Goal: Information Seeking & Learning: Understand process/instructions

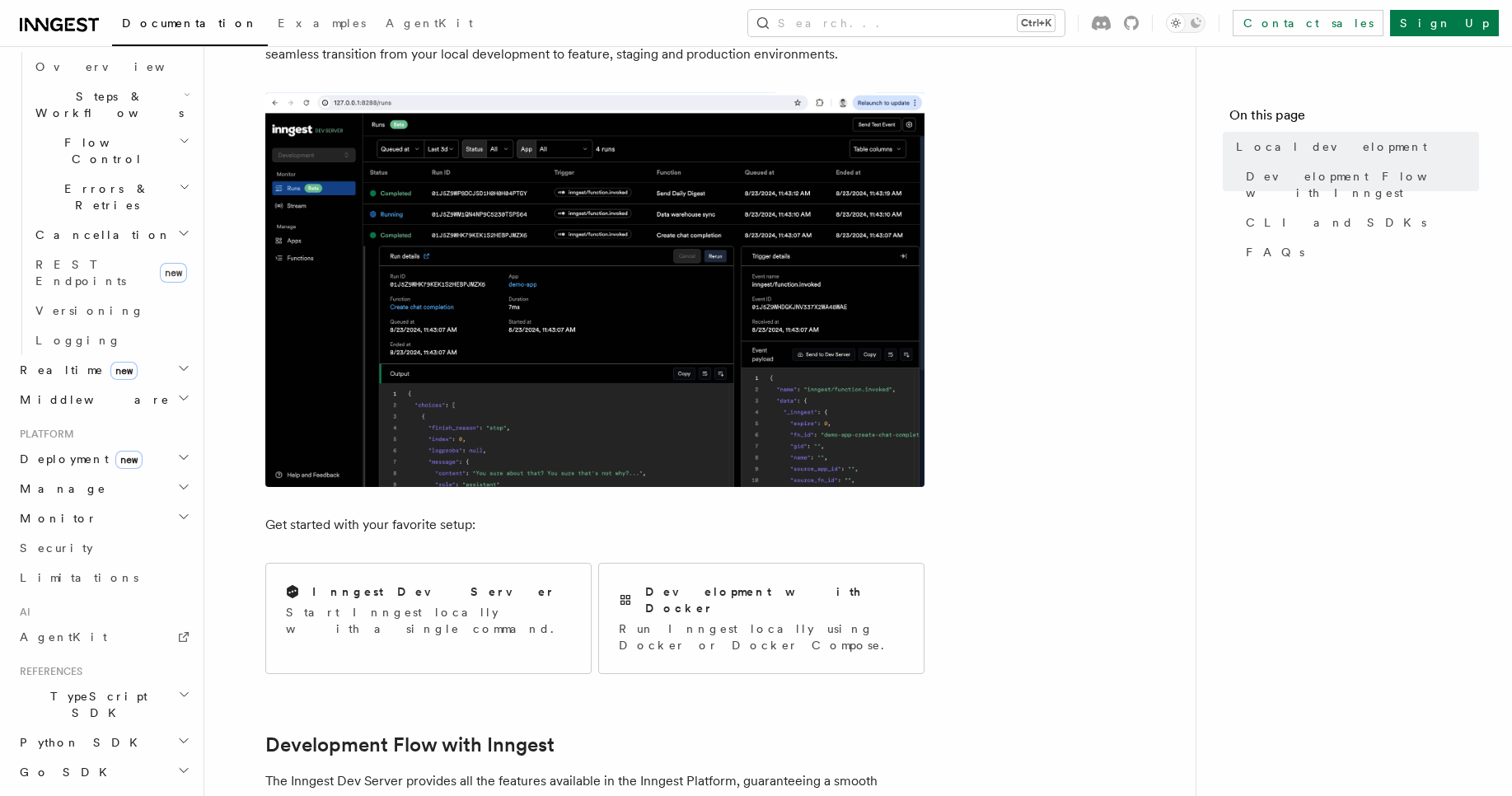
scroll to position [671, 0]
click at [1017, 21] on button "Search... Ctrl+K" at bounding box center [906, 23] width 316 height 26
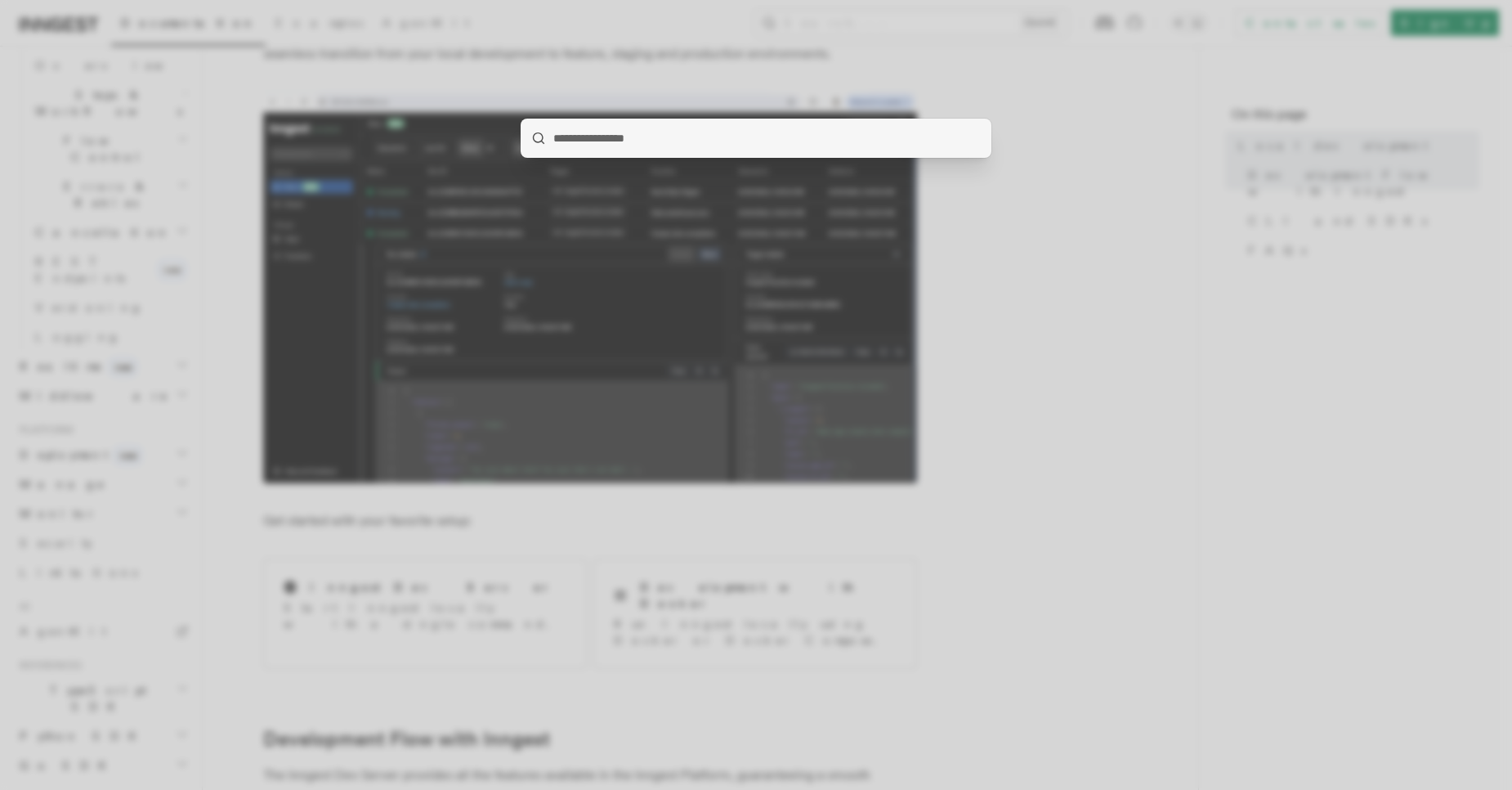
click at [1033, 495] on div at bounding box center [756, 395] width 1512 height 790
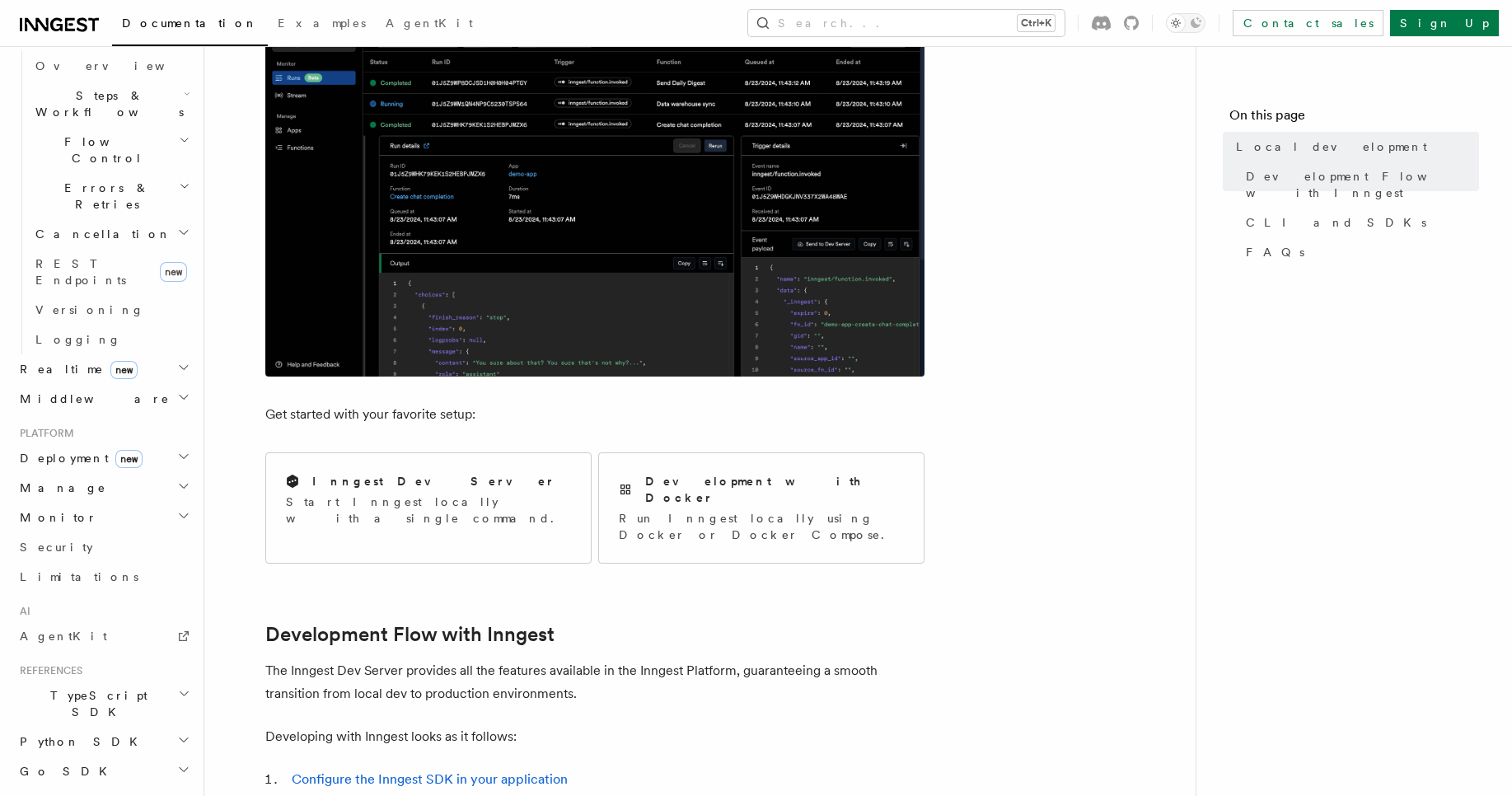
scroll to position [593, 0]
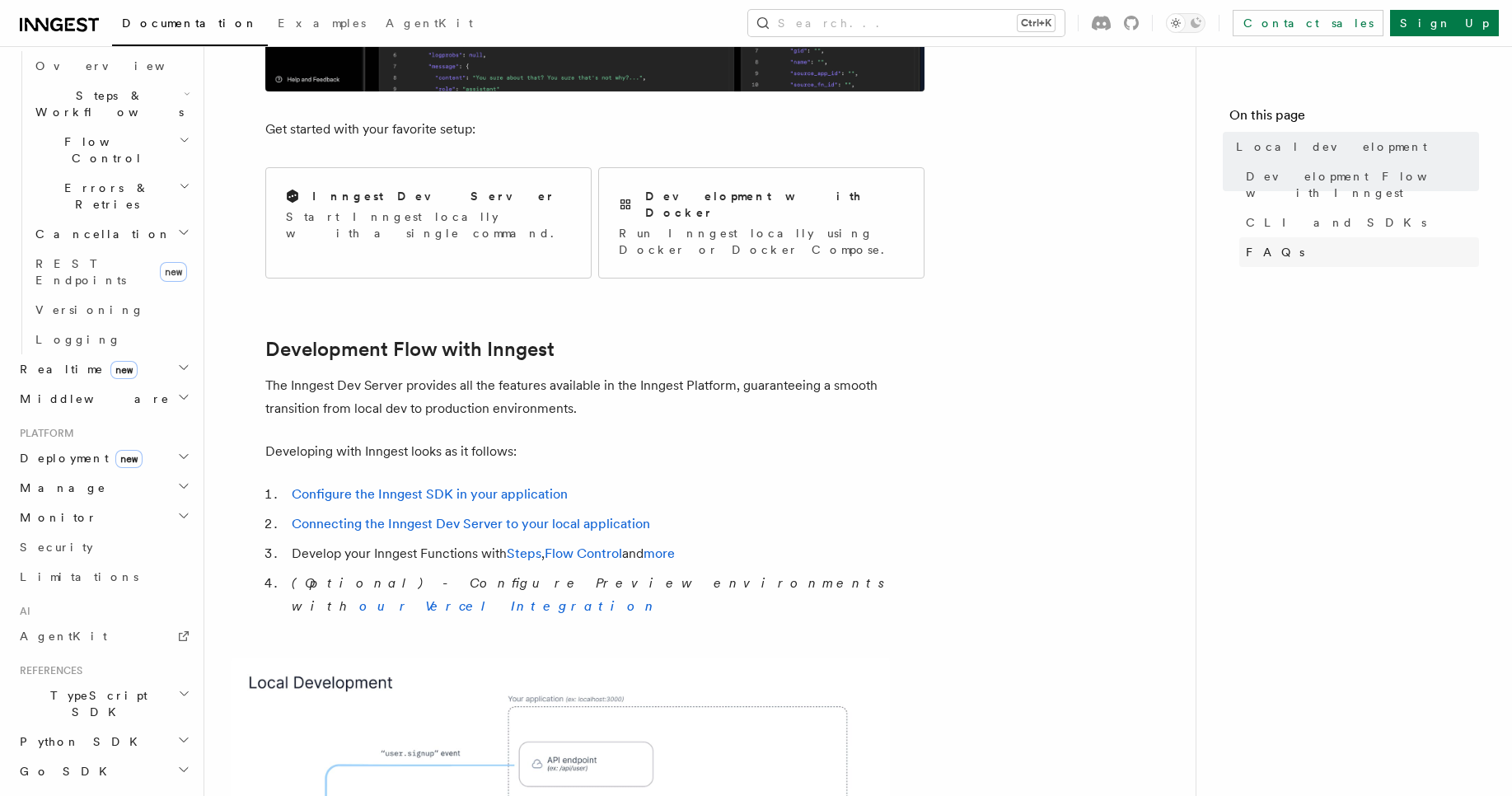
click at [1270, 244] on span "FAQs" at bounding box center [1275, 252] width 59 height 16
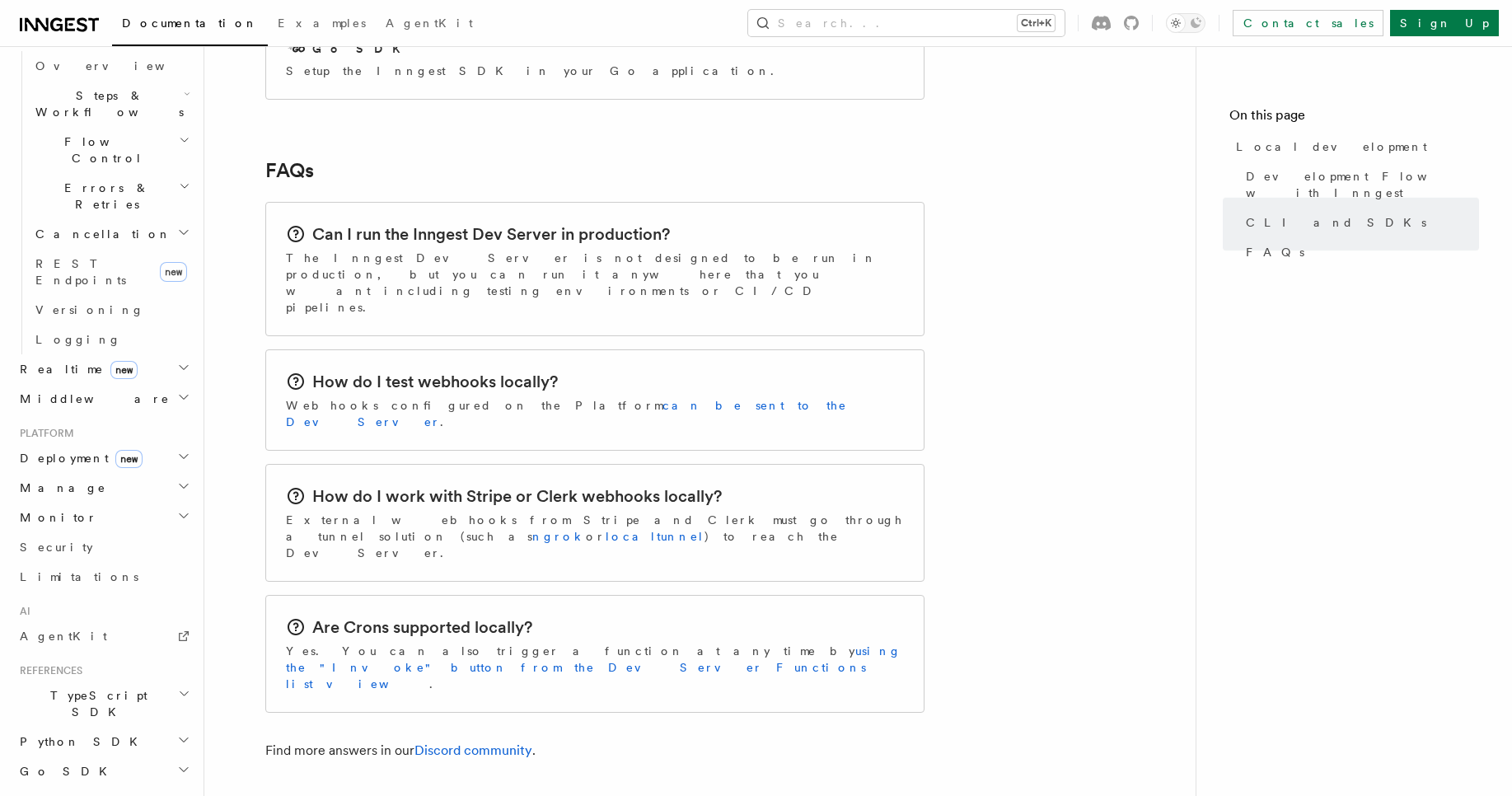
scroll to position [2471, 0]
click at [988, 20] on button "Search... Ctrl+K" at bounding box center [906, 23] width 316 height 26
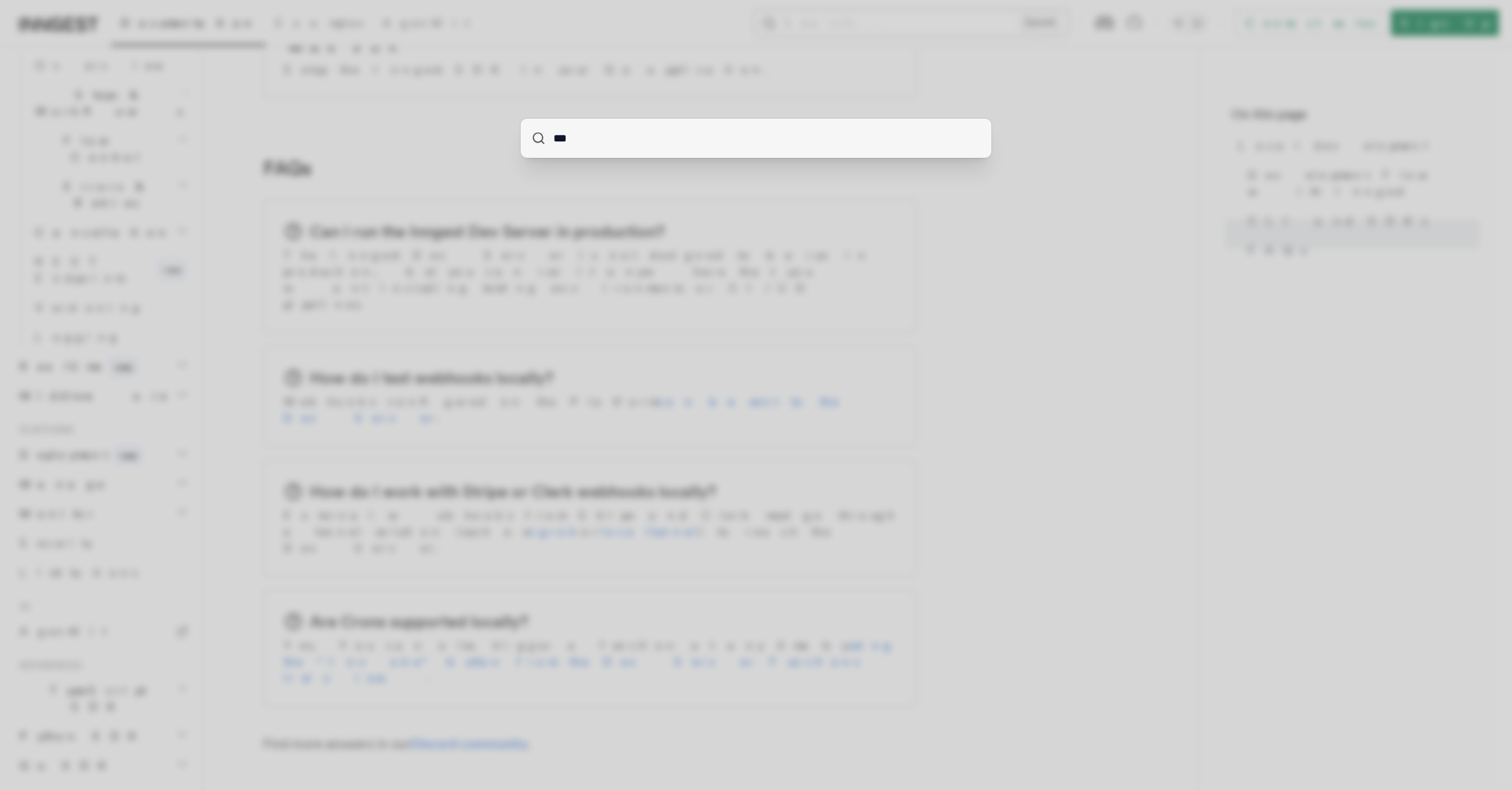
type input "****"
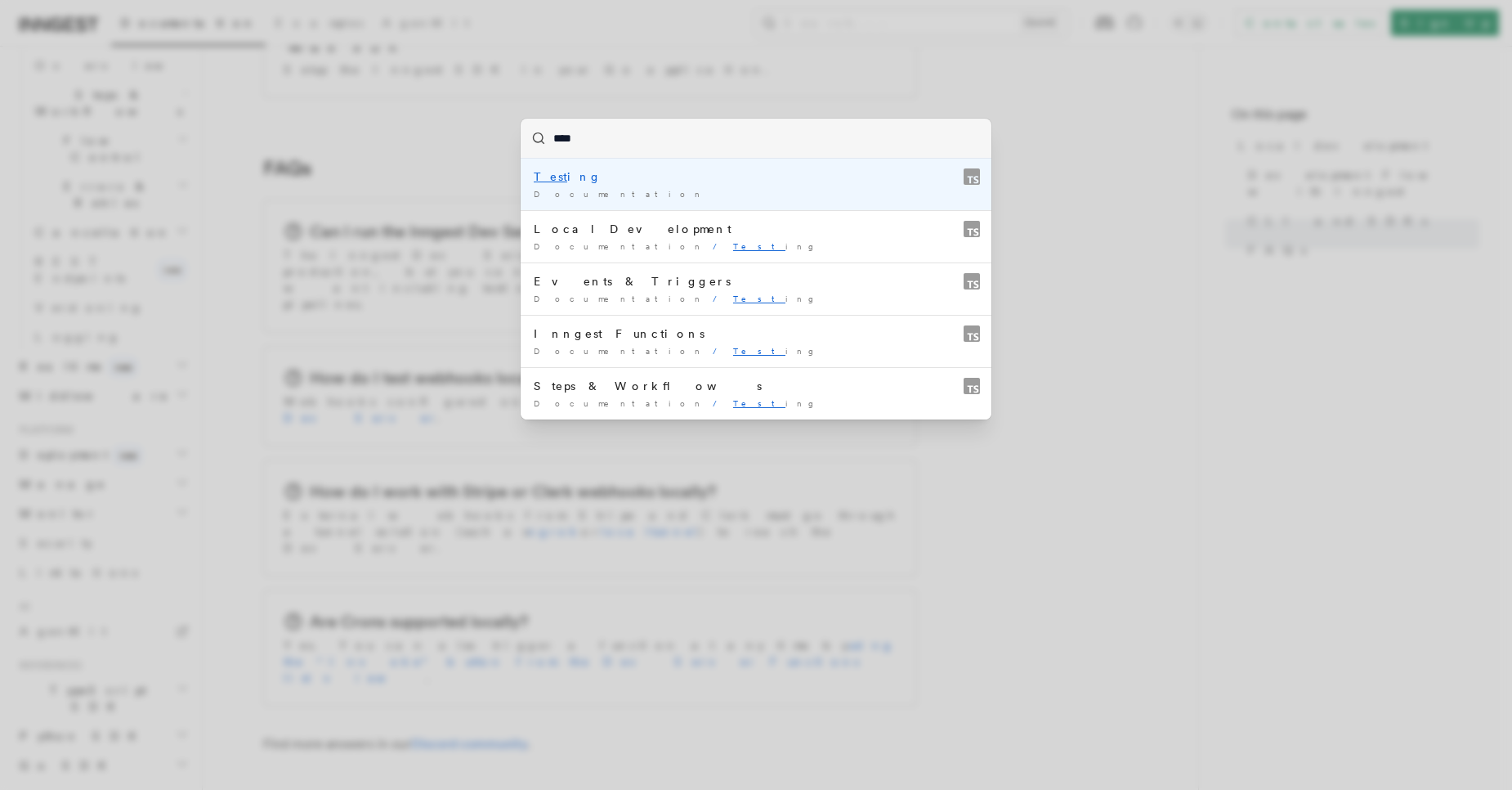
click at [678, 179] on div "Test ing" at bounding box center [756, 176] width 444 height 16
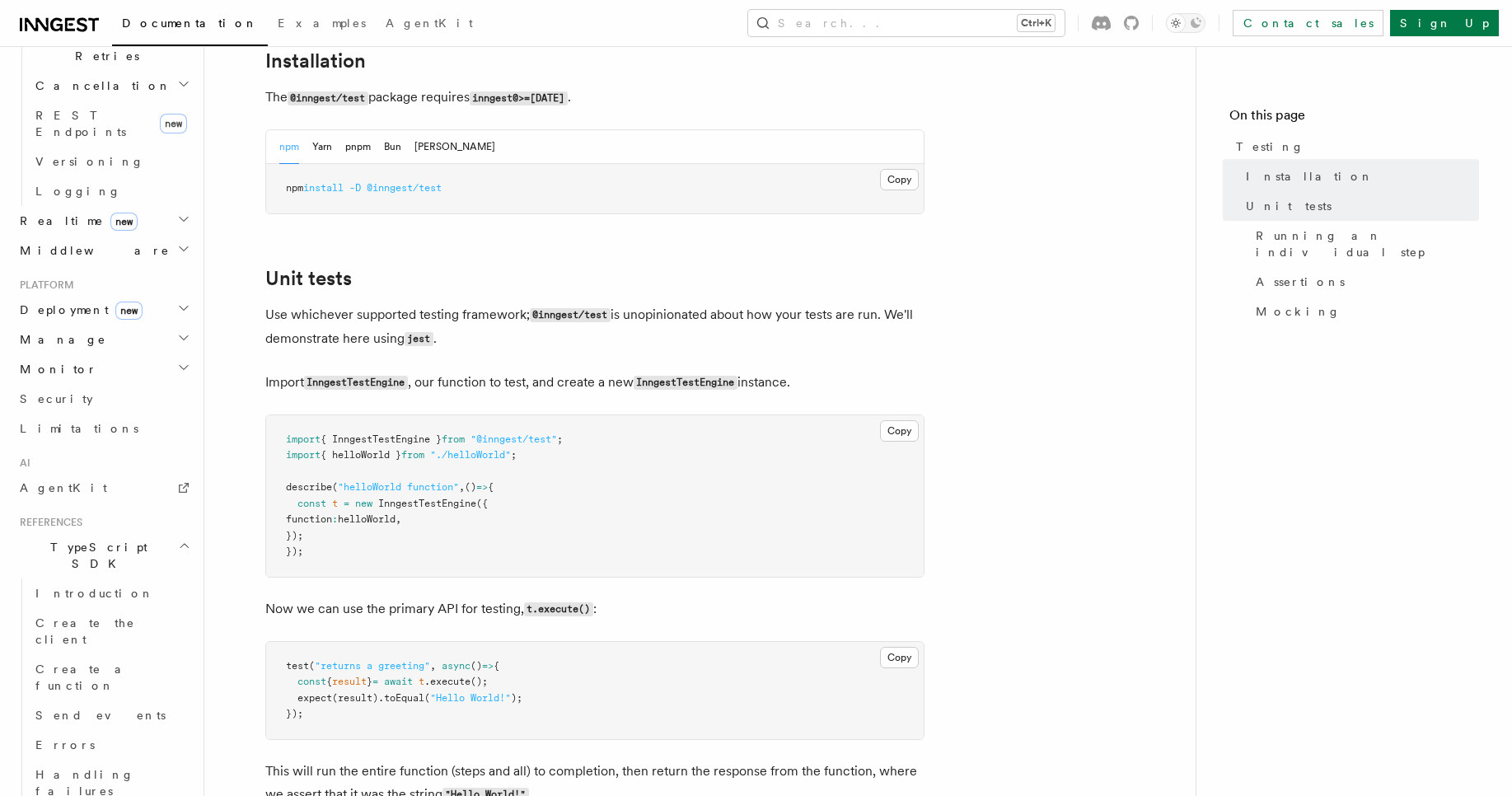
scroll to position [494, 0]
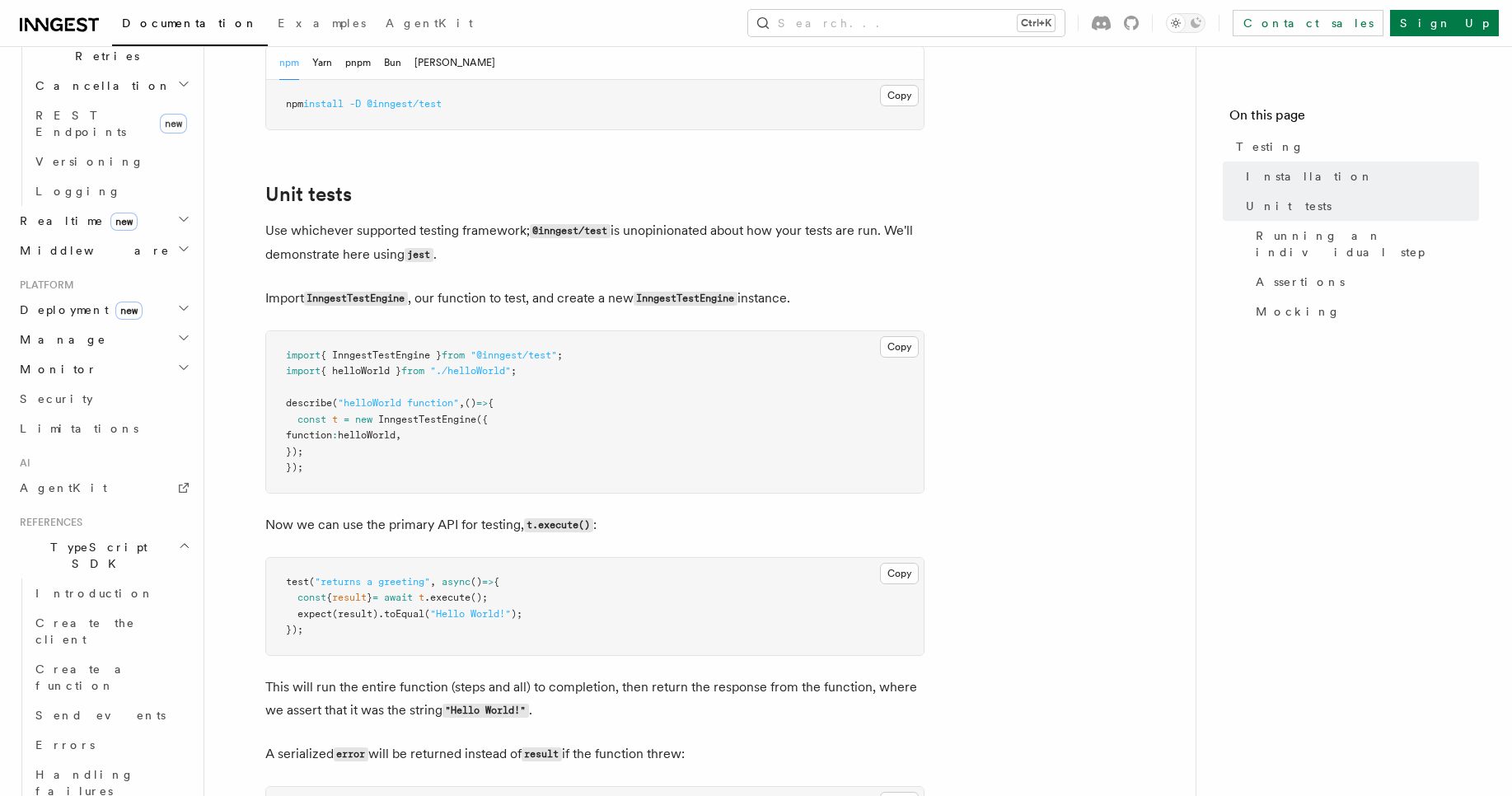
click at [409, 107] on span "@inngest/test" at bounding box center [403, 103] width 75 height 12
click at [345, 67] on button "pnpm" at bounding box center [358, 63] width 25 height 34
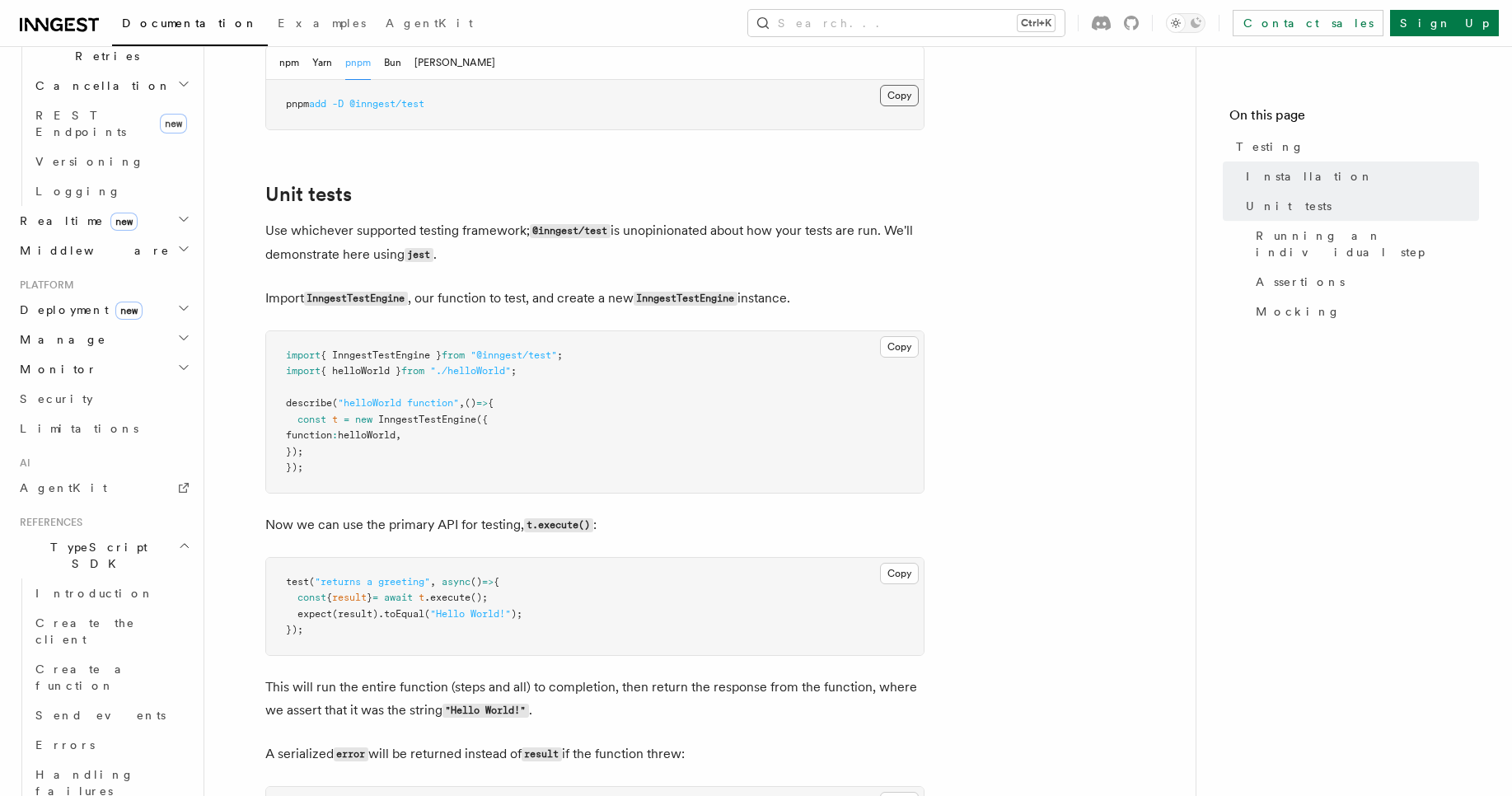
click at [905, 96] on button "Copy Copied" at bounding box center [899, 96] width 39 height 22
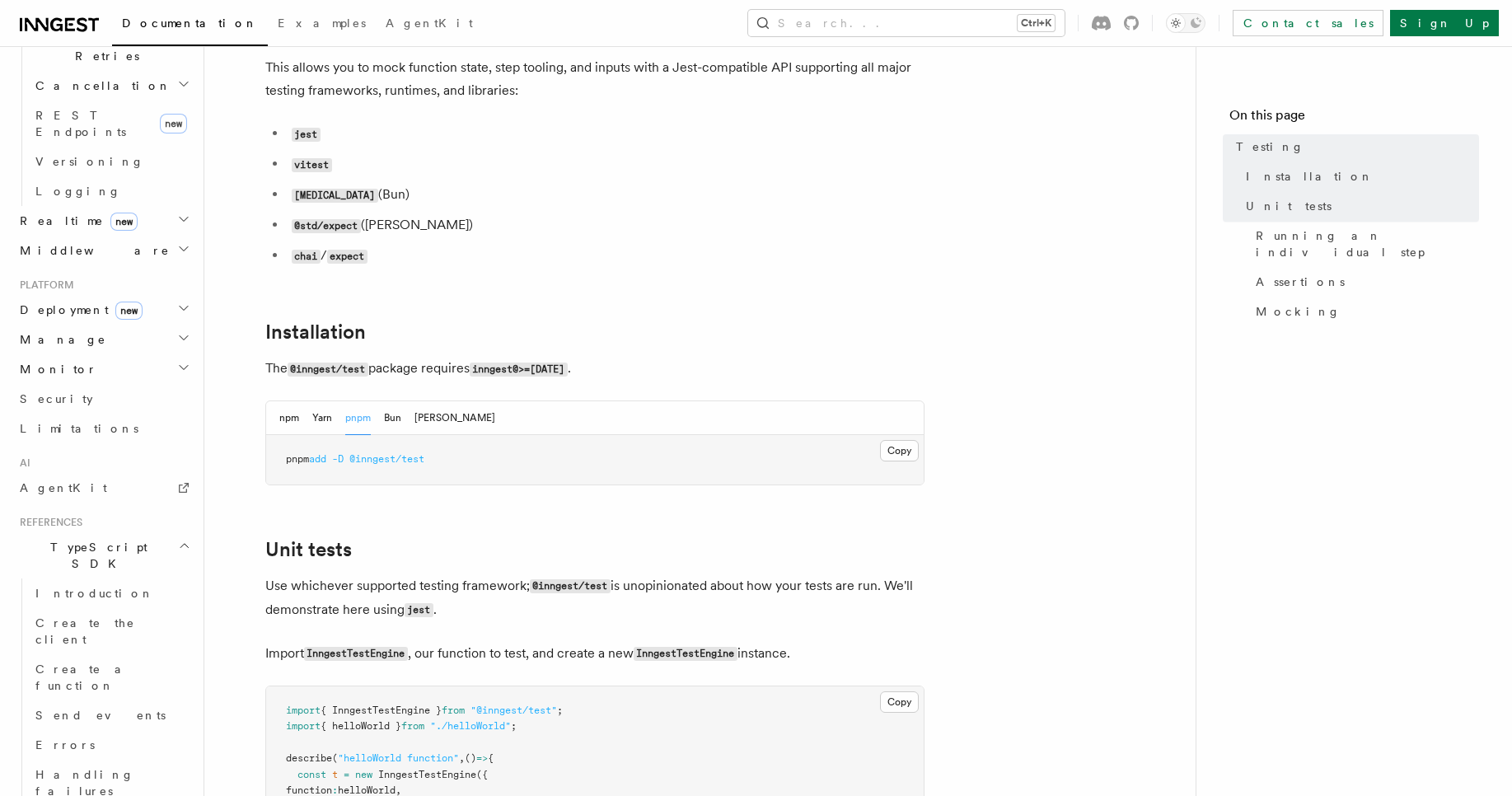
scroll to position [0, 0]
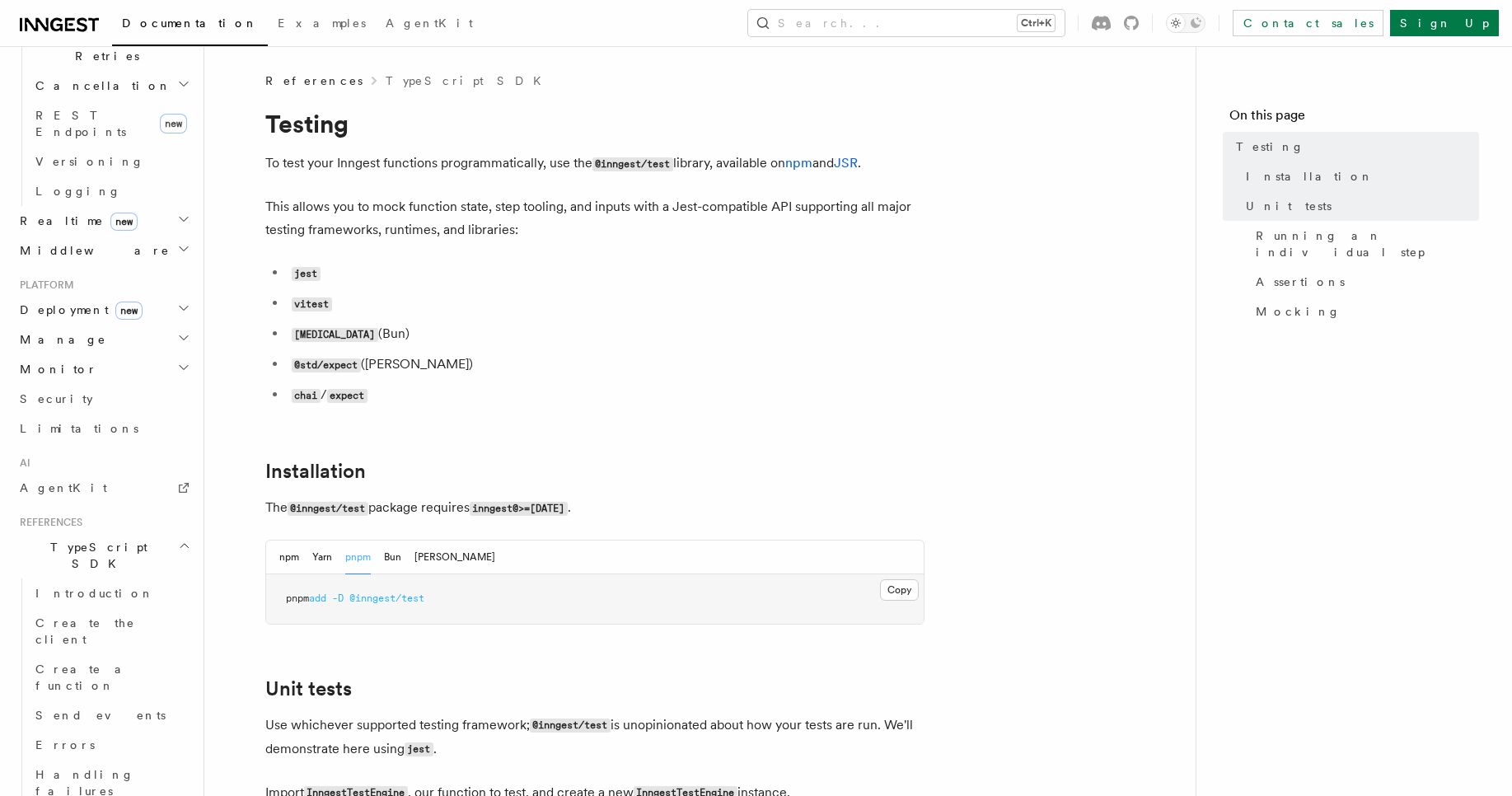
click at [625, 33] on div "Search... Ctrl+K Contact sales Sign Up" at bounding box center [1010, 23] width 976 height 26
drag, startPoint x: 358, startPoint y: 602, endPoint x: 461, endPoint y: 609, distance: 103.2
click at [461, 609] on pre "pnpm add -D @inngest/test" at bounding box center [595, 598] width 657 height 50
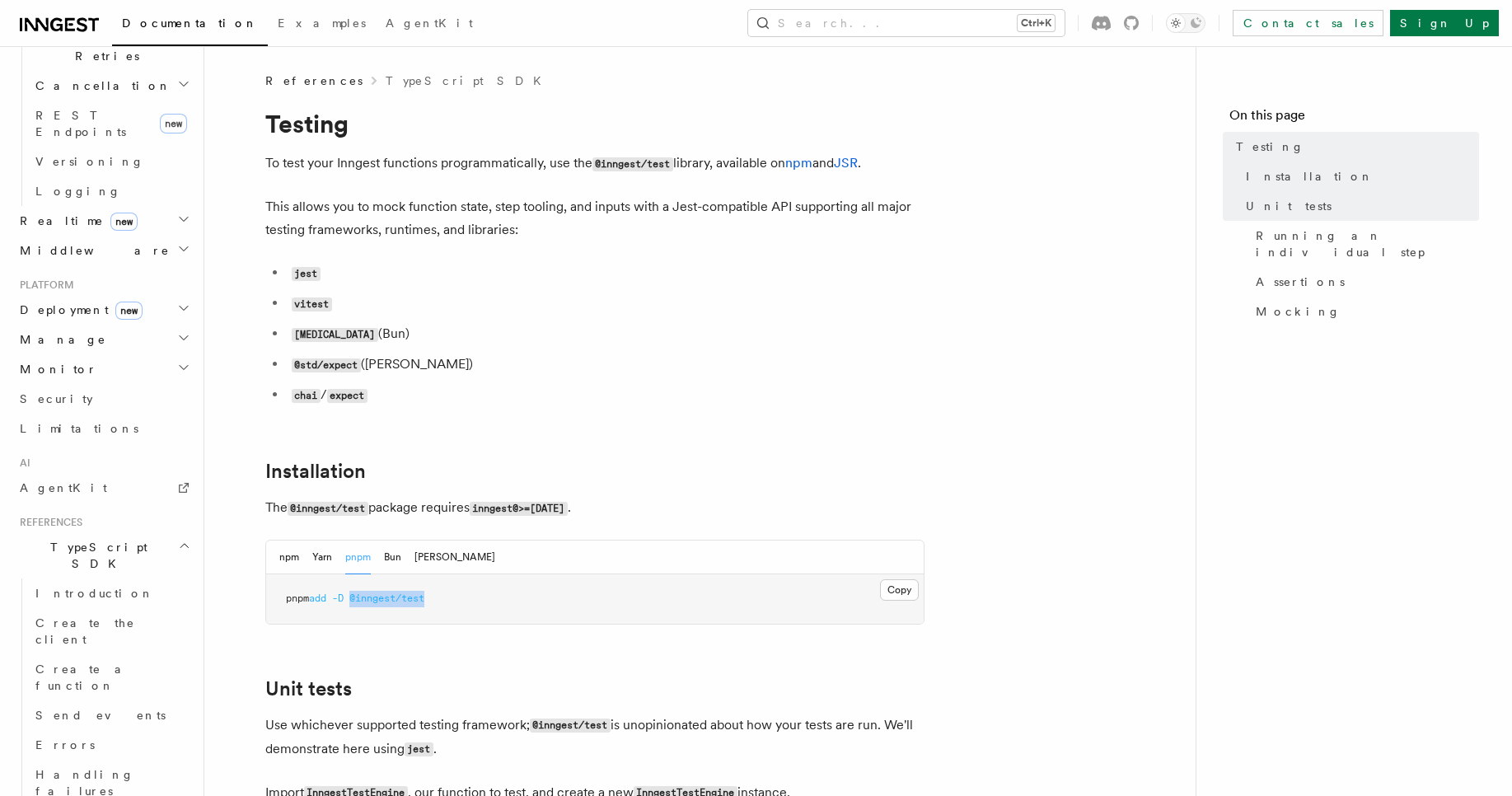
copy span "@inngest/test"
